Goal: Information Seeking & Learning: Learn about a topic

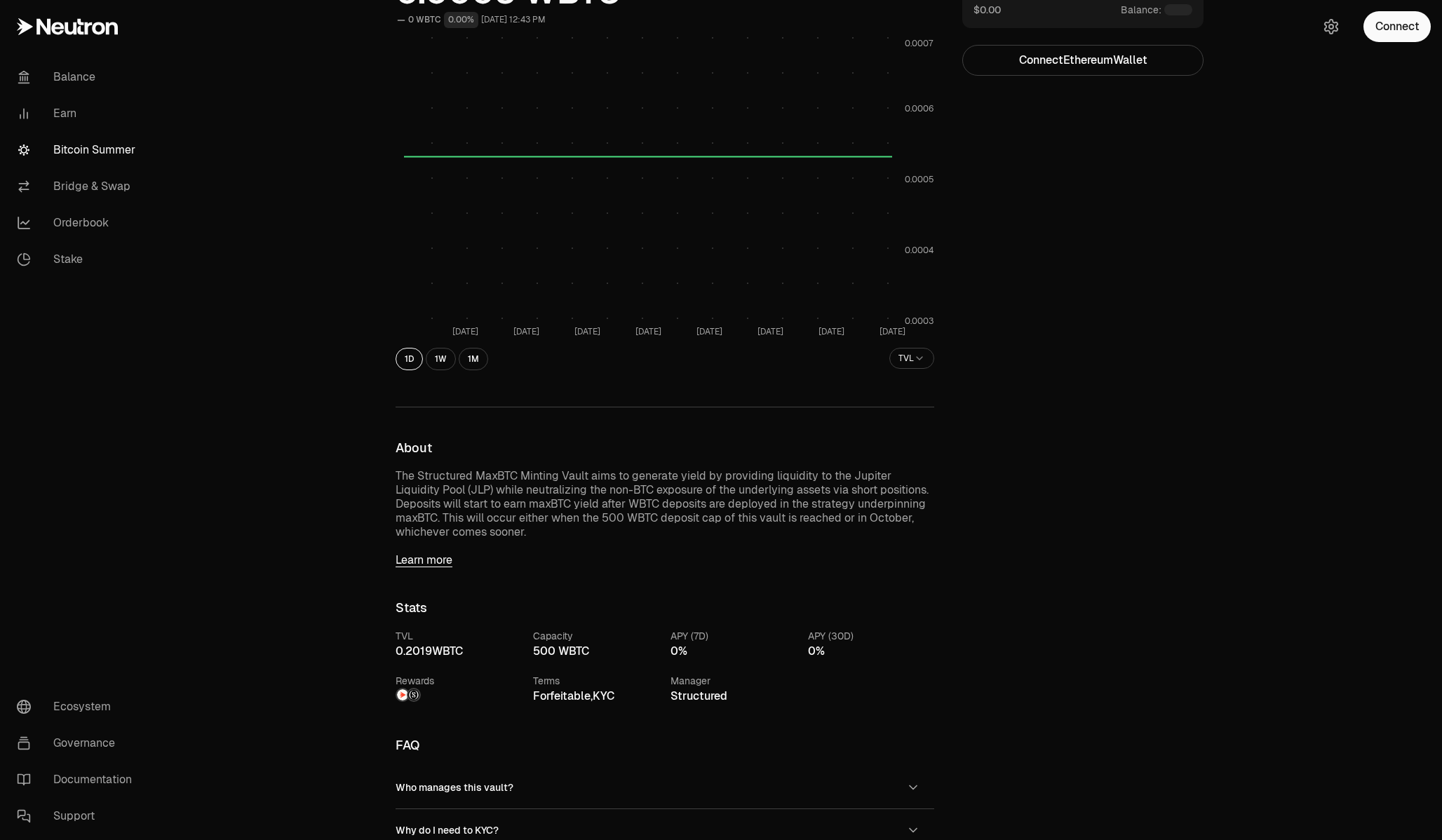
scroll to position [223, 0]
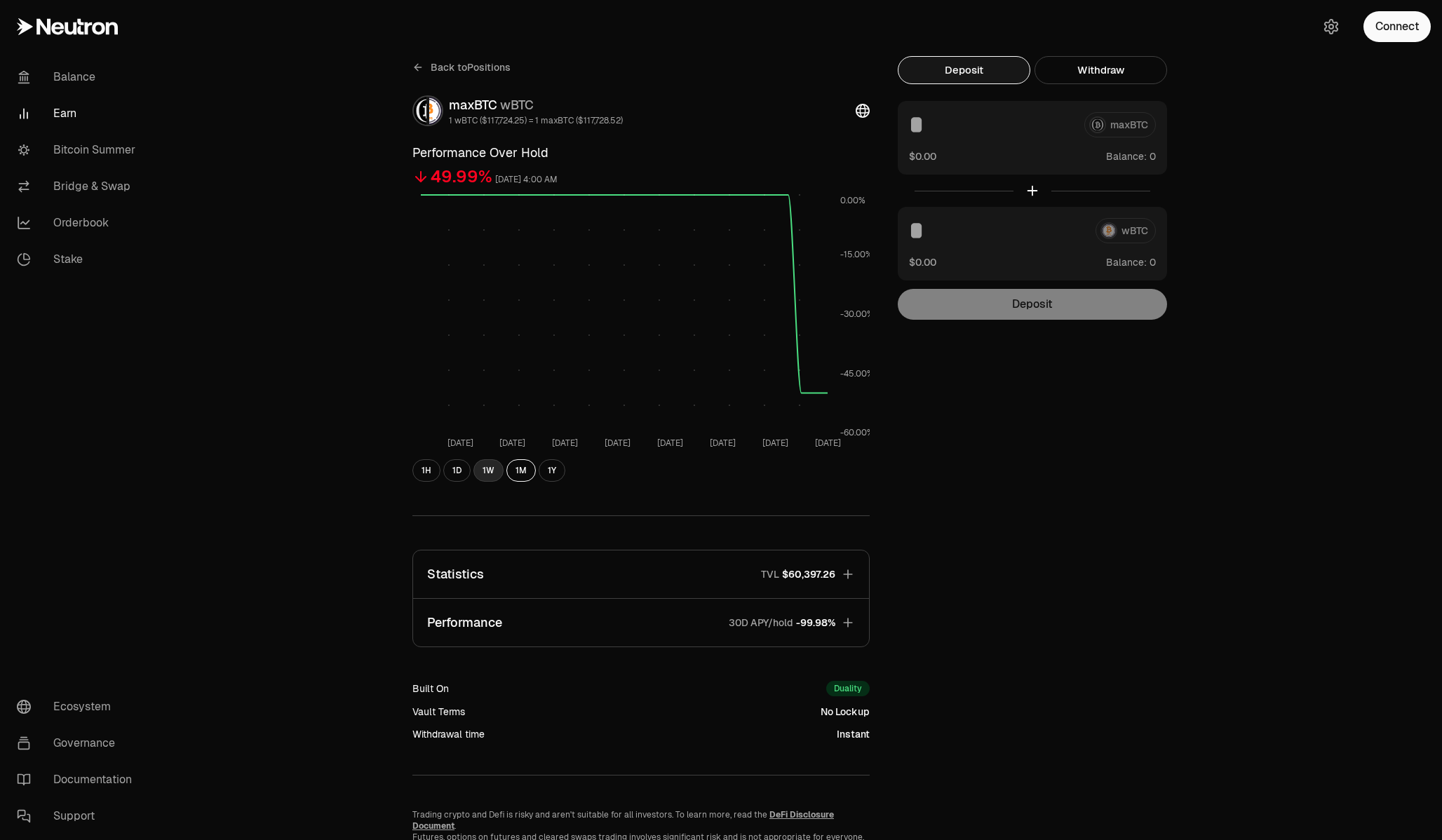
click at [493, 475] on button "1W" at bounding box center [488, 470] width 30 height 23
click at [552, 476] on button "1Y" at bounding box center [552, 470] width 26 height 23
